Goal: Register for event/course

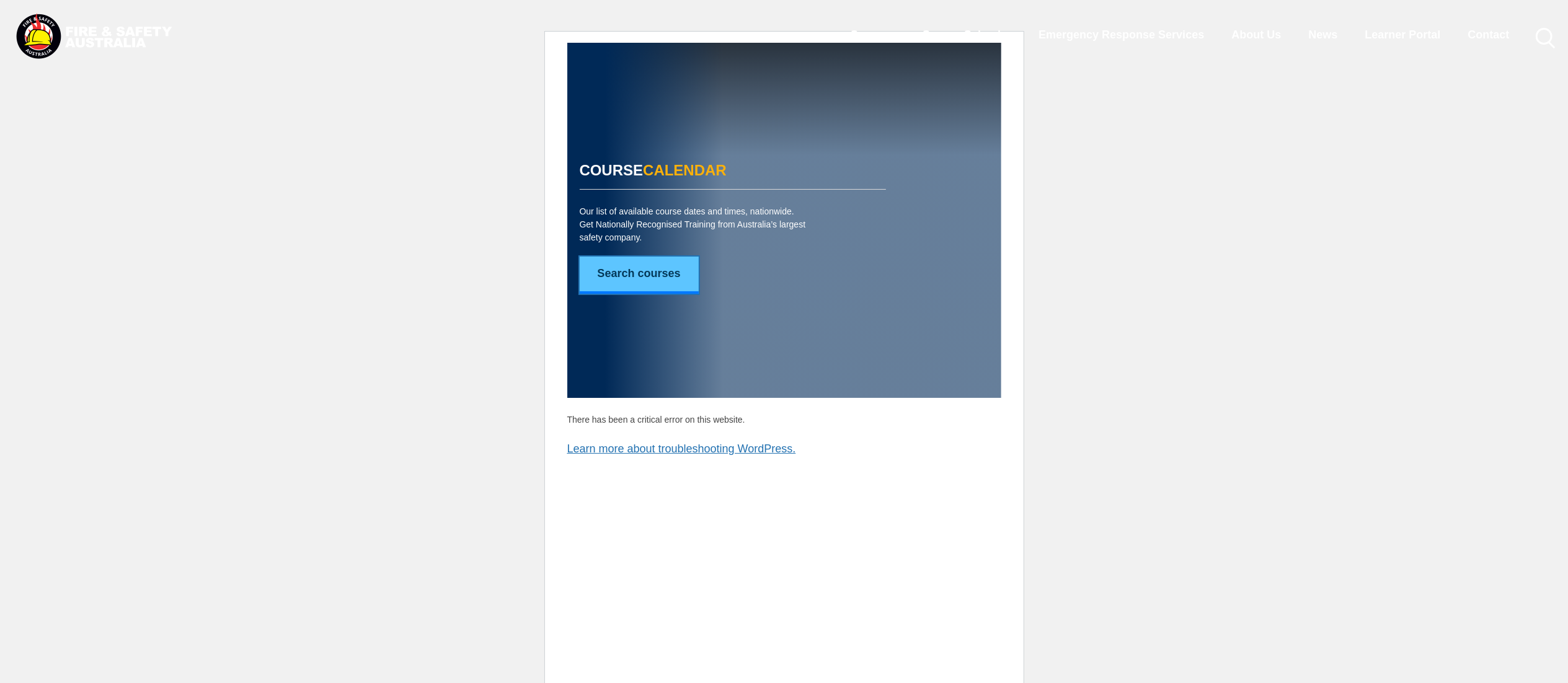
click at [642, 283] on link "Search courses" at bounding box center [639, 275] width 119 height 37
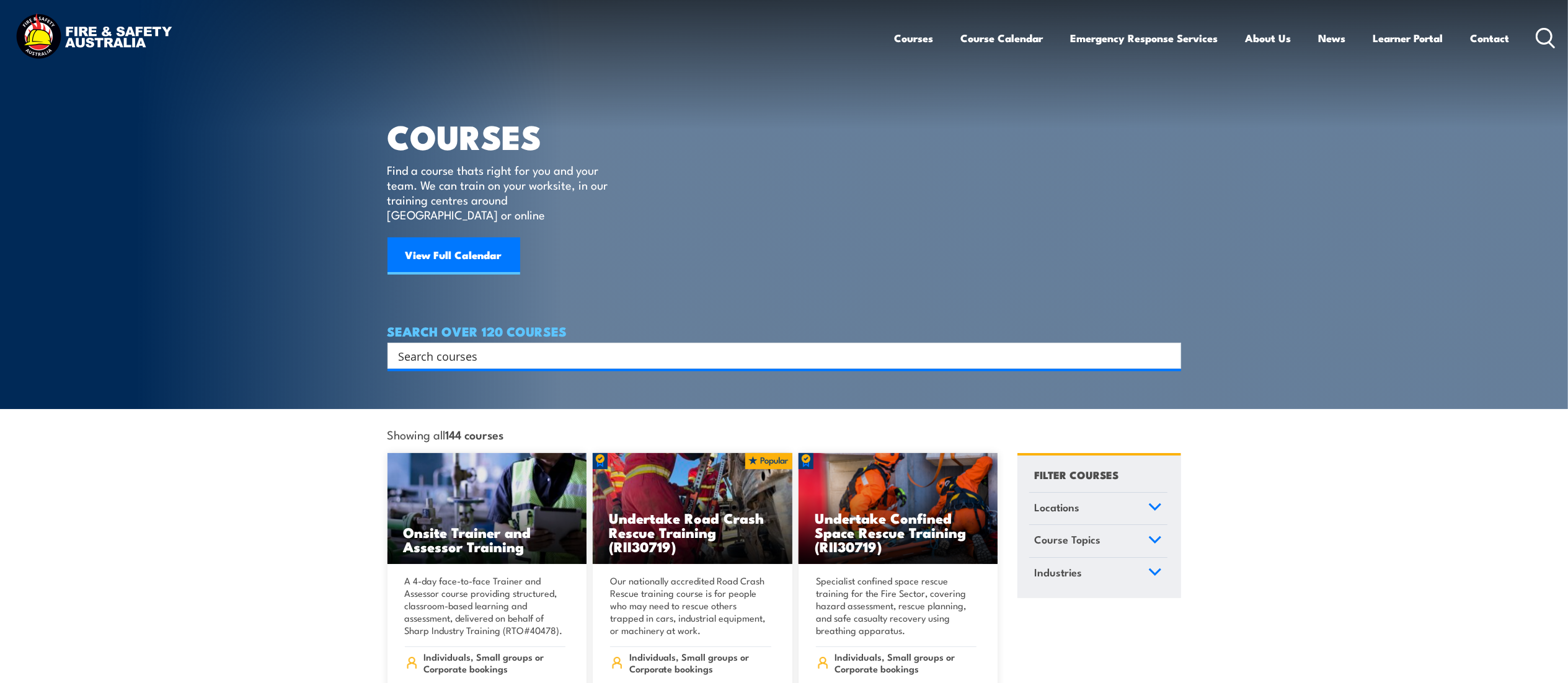
click at [511, 347] on input "Search input" at bounding box center [776, 356] width 755 height 19
type input "extinguisher"
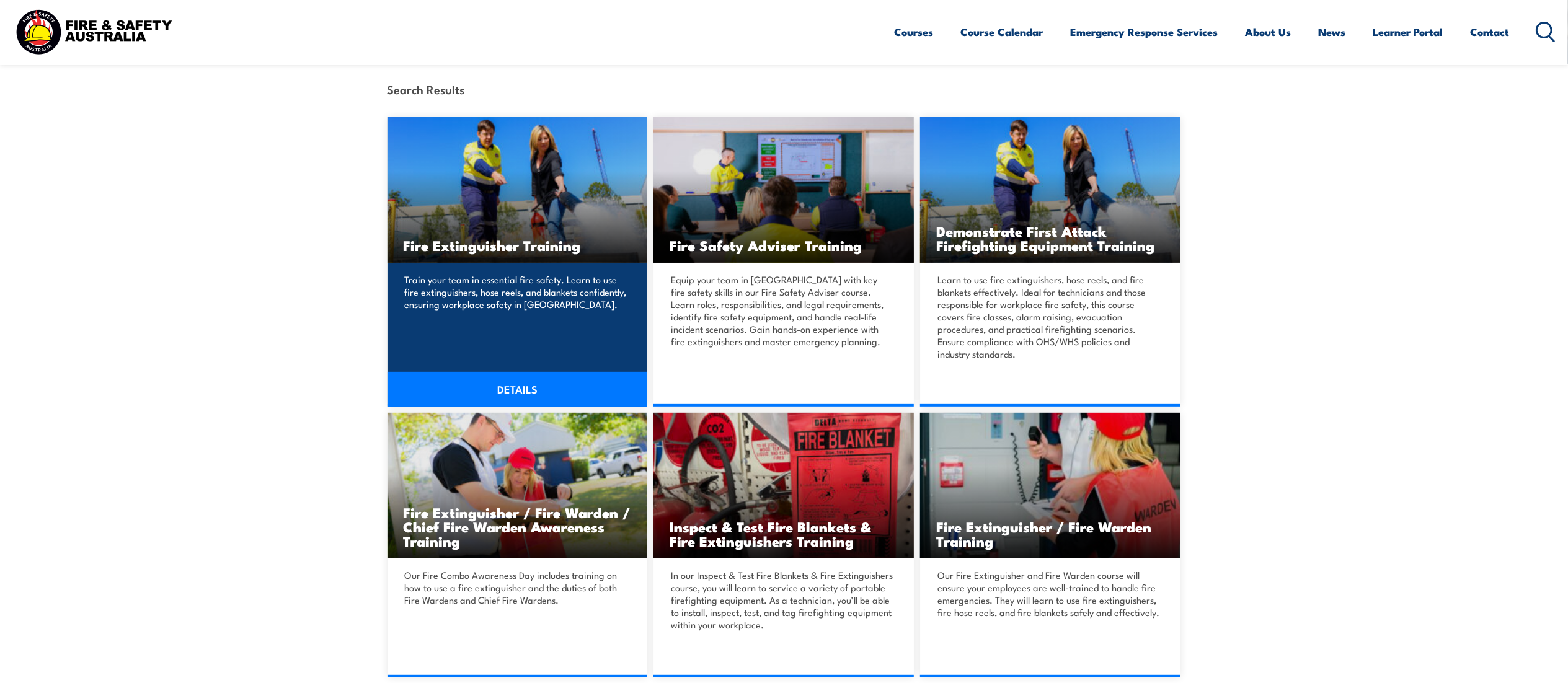
scroll to position [281, 0]
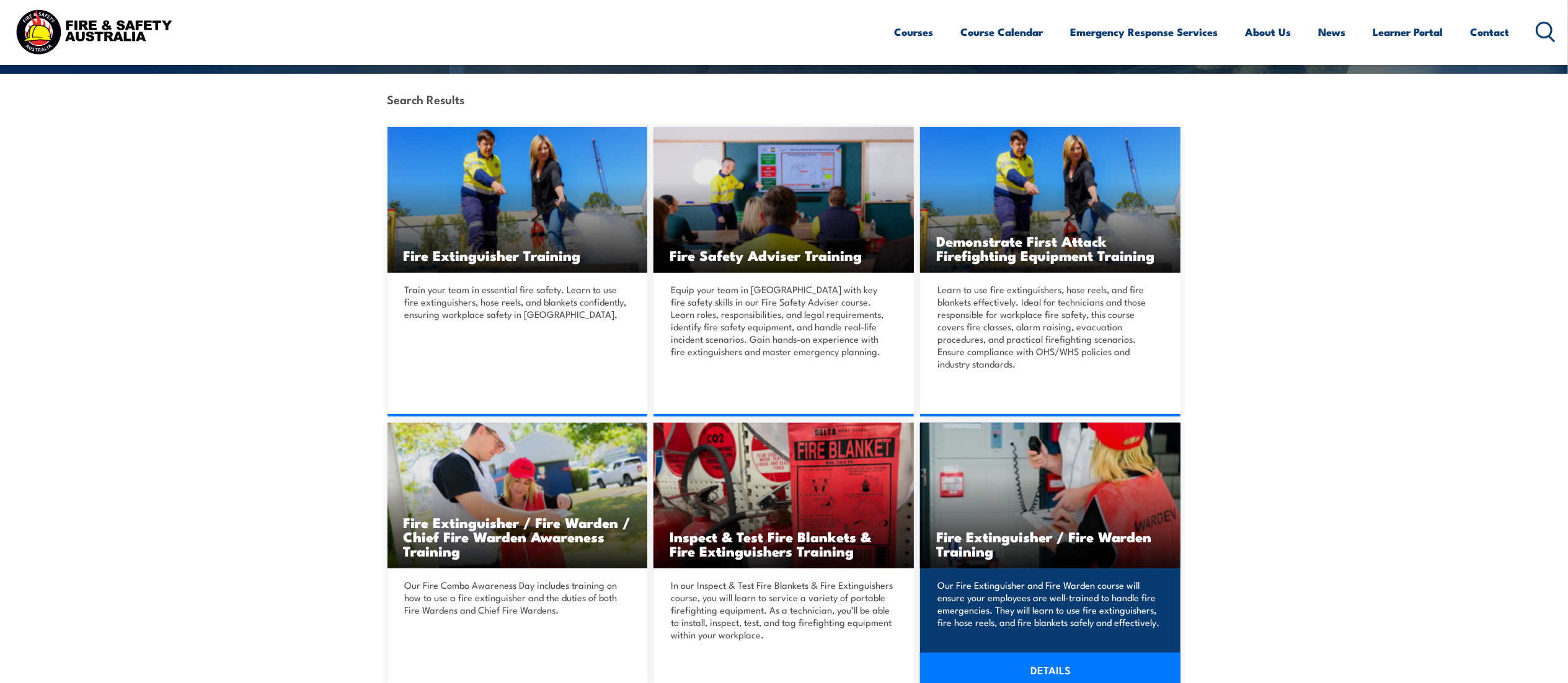
click at [1012, 538] on h3 "Fire Extinguisher / Fire Warden Training" at bounding box center [1050, 543] width 228 height 28
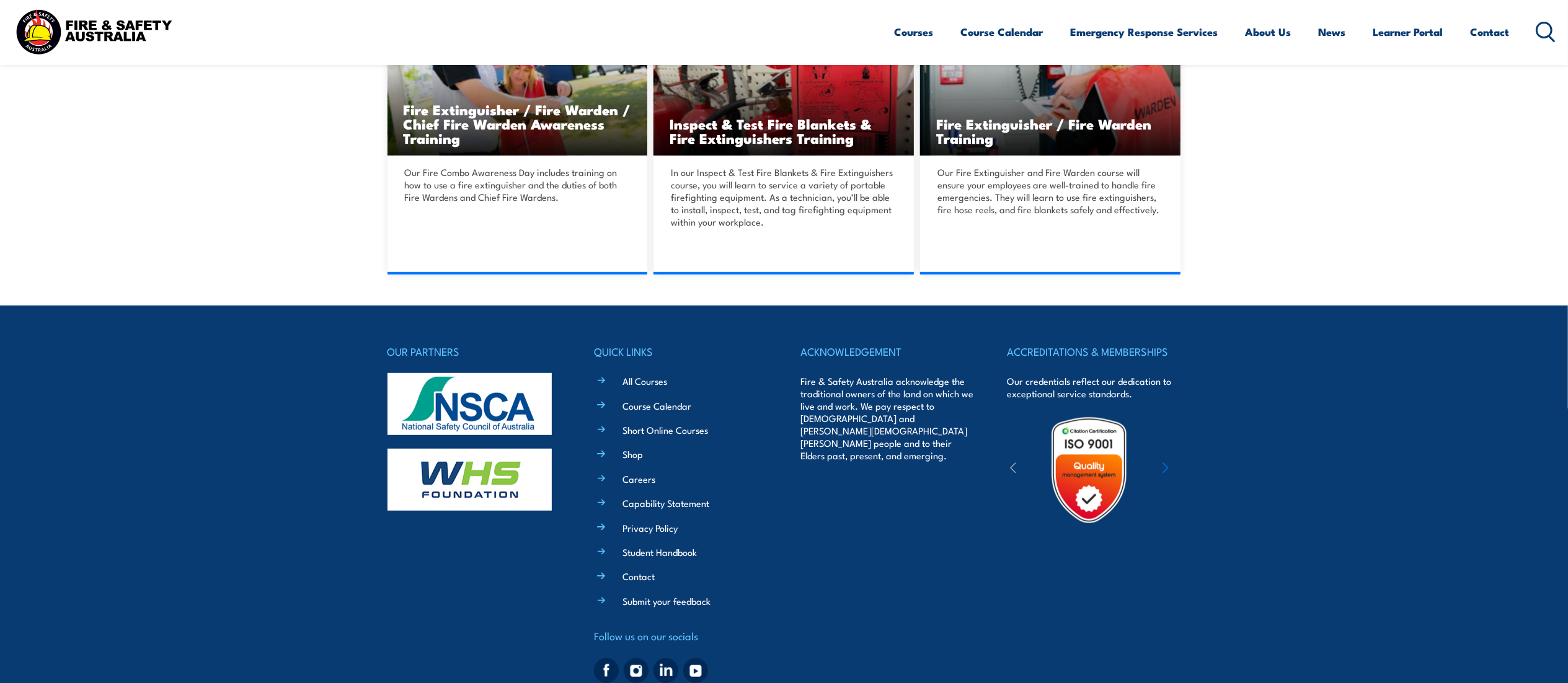
scroll to position [696, 0]
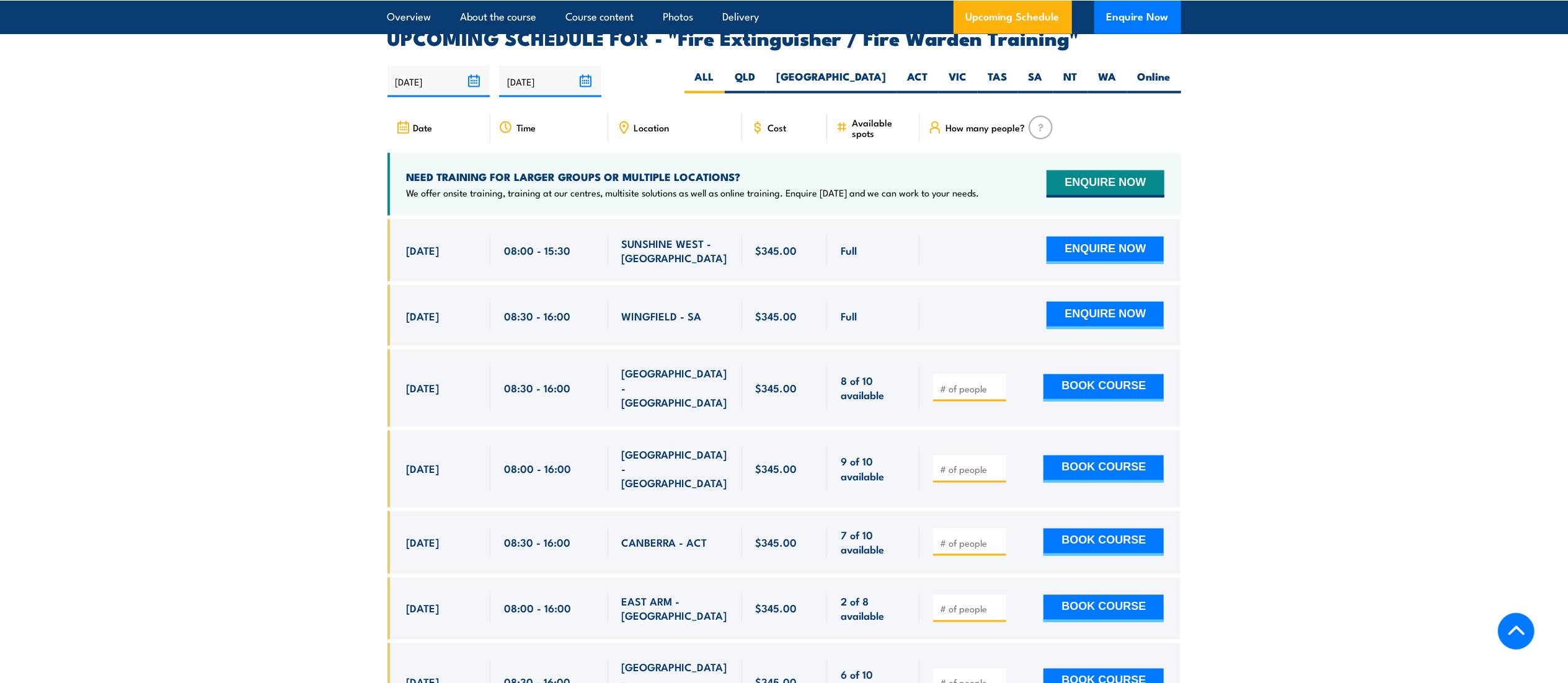
scroll to position [2032, 0]
